Goal: Task Accomplishment & Management: Manage account settings

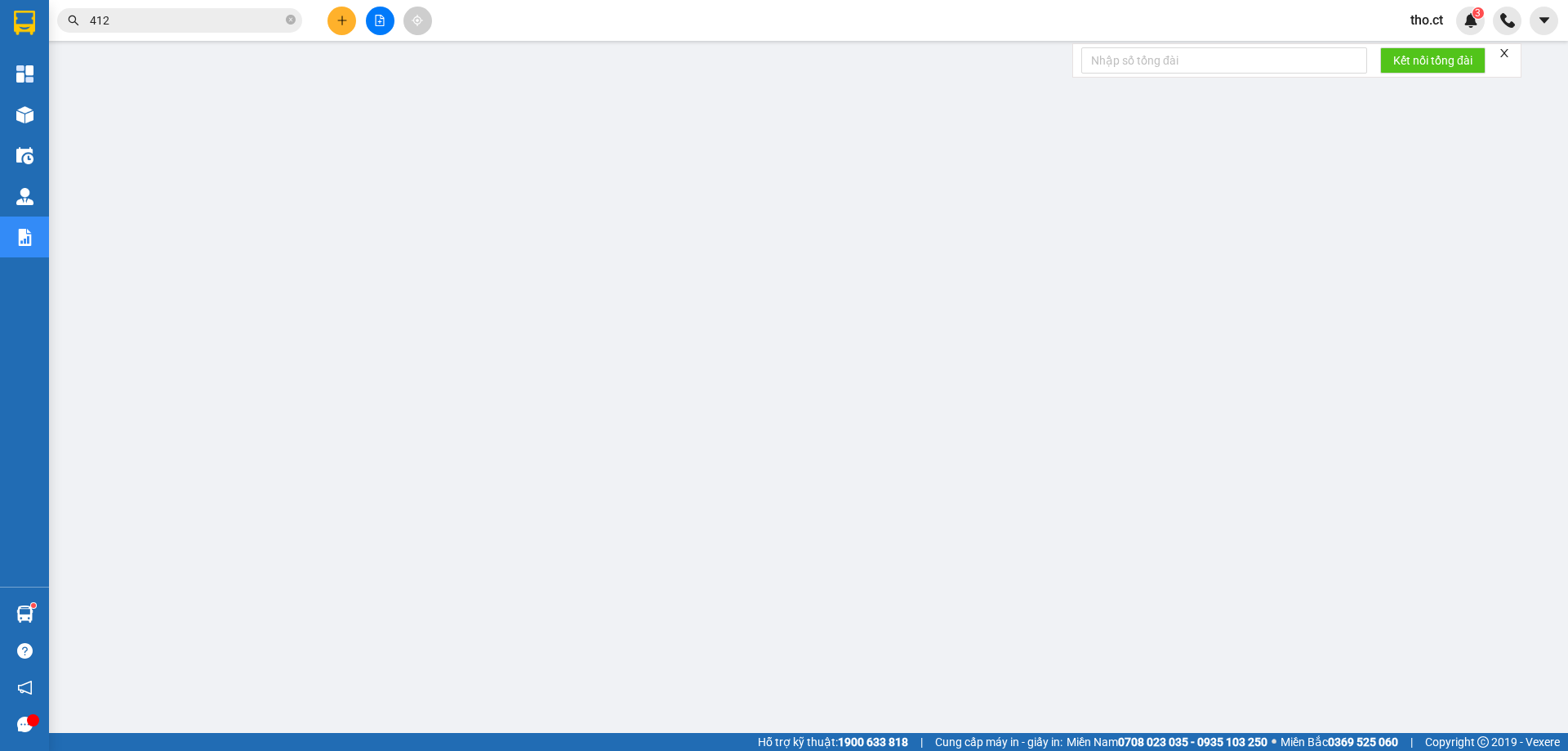
scroll to position [60, 0]
click at [1425, 16] on span "tho.ct" at bounding box center [1426, 20] width 59 height 20
click at [1443, 54] on span "Đăng xuất" at bounding box center [1455, 50] width 68 height 18
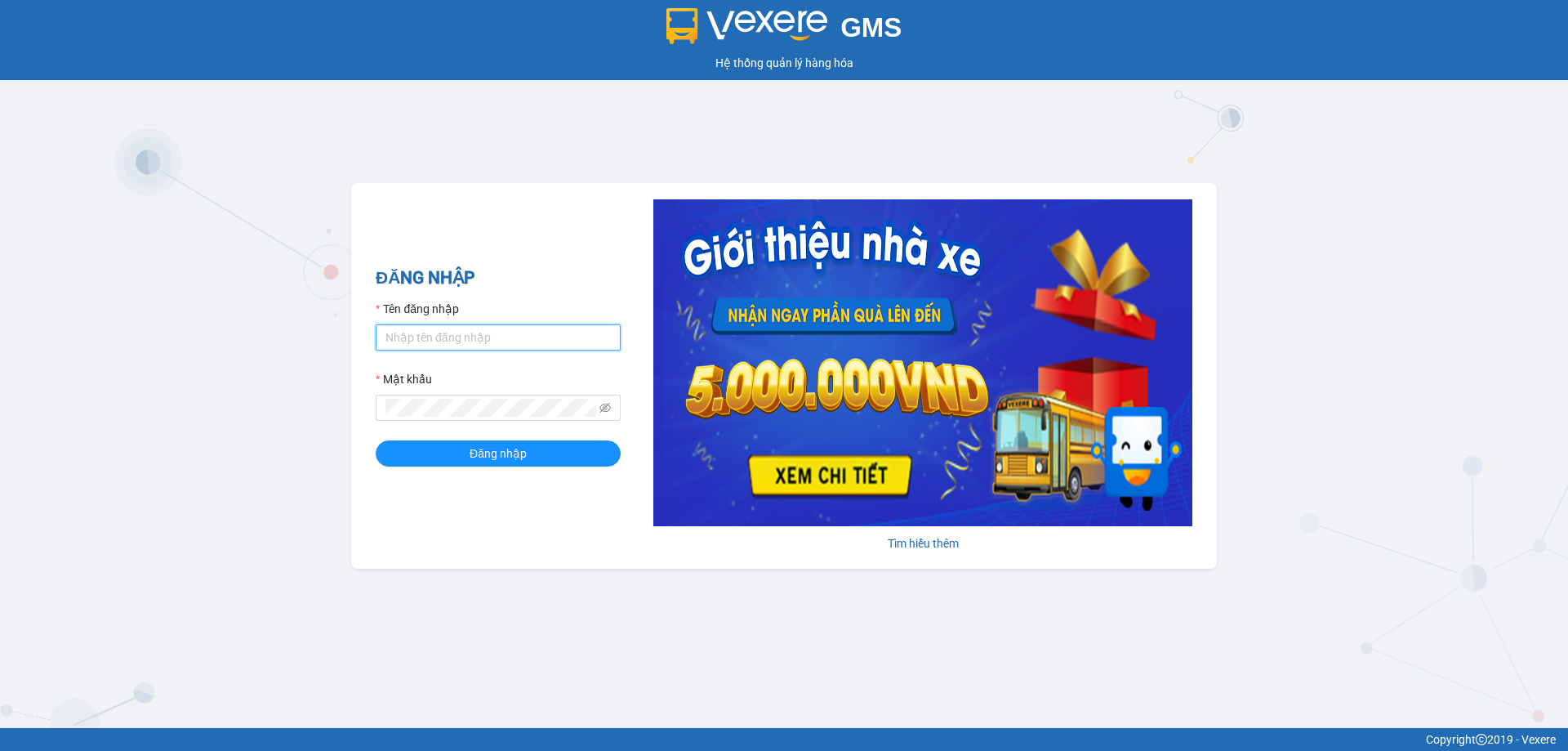
click at [544, 340] on input "Tên đăng nhập" at bounding box center [498, 337] width 245 height 26
type input "ngacd.ct"
click at [606, 405] on icon "eye-invisible" at bounding box center [605, 408] width 12 height 12
click at [522, 450] on span "Đăng nhập" at bounding box center [498, 453] width 57 height 18
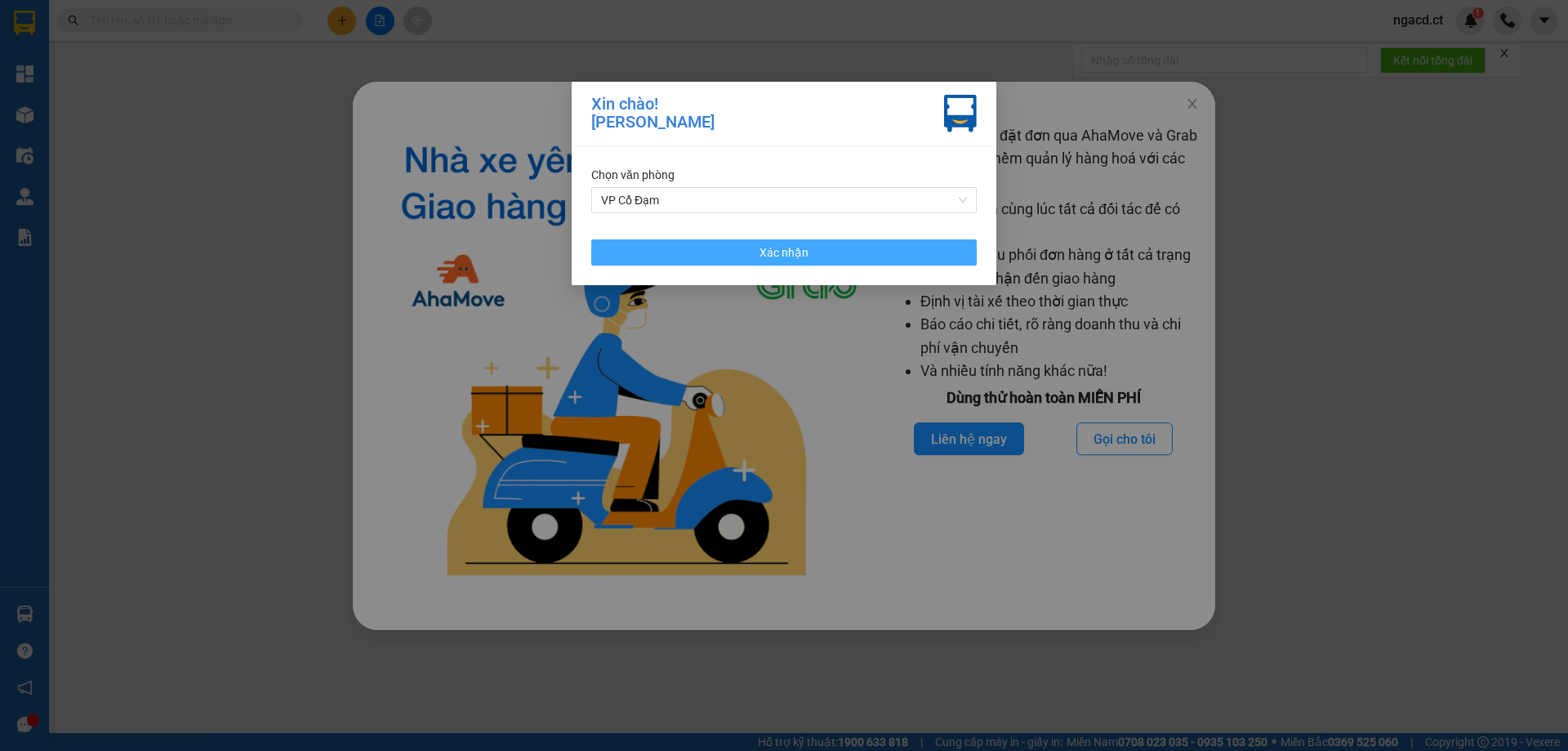
click at [816, 245] on button "Xác nhận" at bounding box center [784, 252] width 385 height 26
